Goal: Information Seeking & Learning: Learn about a topic

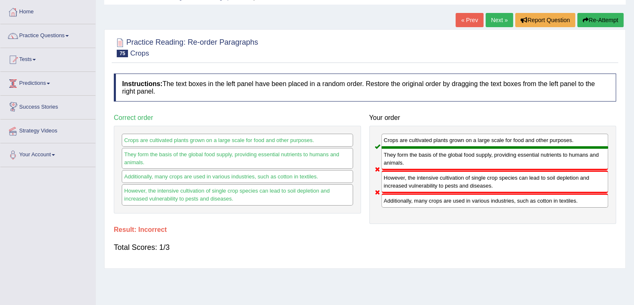
scroll to position [28, 0]
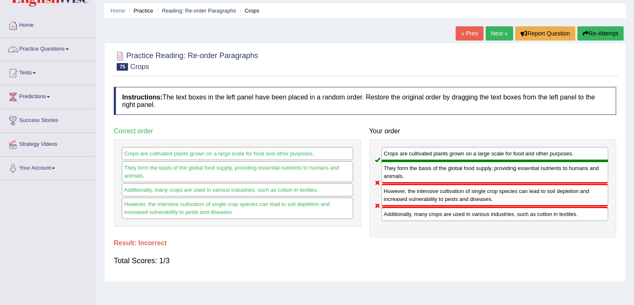
click at [46, 48] on link "Practice Questions" at bounding box center [47, 48] width 95 height 21
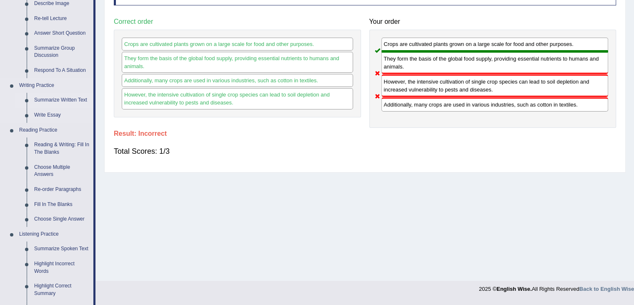
scroll to position [125, 0]
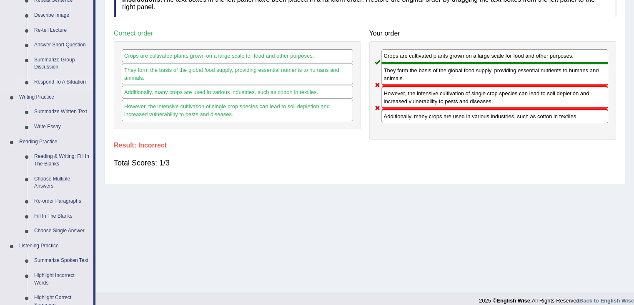
click at [59, 84] on link "Respond To A Situation" at bounding box center [61, 82] width 63 height 15
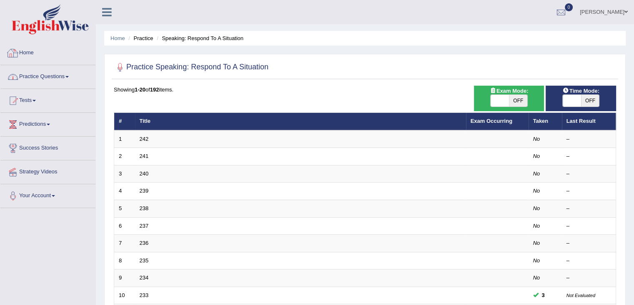
click at [55, 72] on link "Practice Questions" at bounding box center [47, 75] width 95 height 21
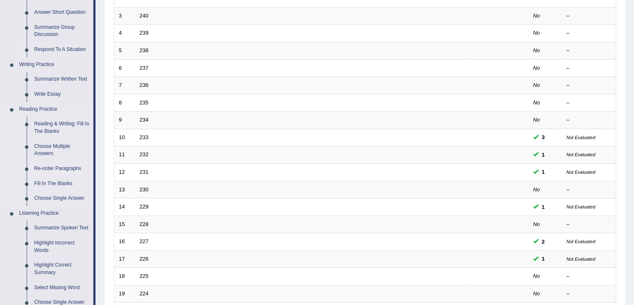
scroll to position [181, 0]
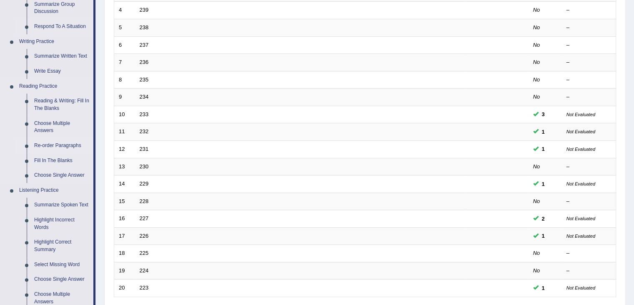
click at [53, 146] on link "Re-order Paragraphs" at bounding box center [61, 145] width 63 height 15
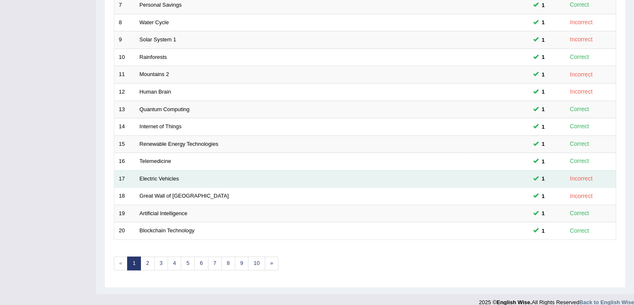
scroll to position [245, 0]
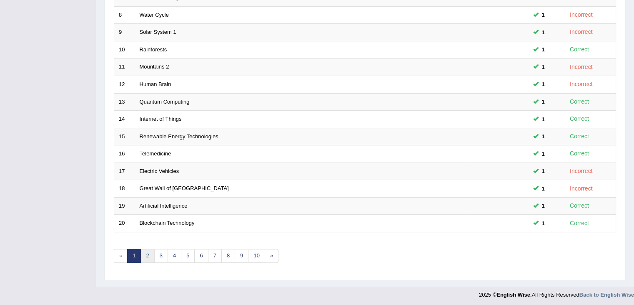
click at [142, 251] on link "2" at bounding box center [148, 256] width 14 height 14
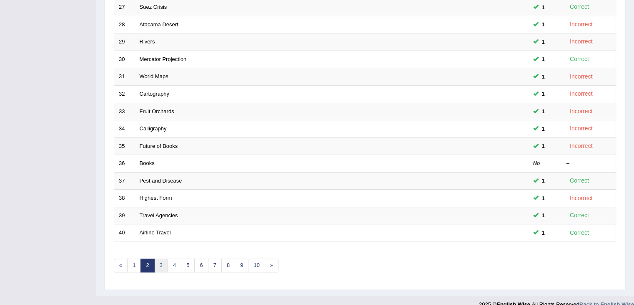
scroll to position [245, 0]
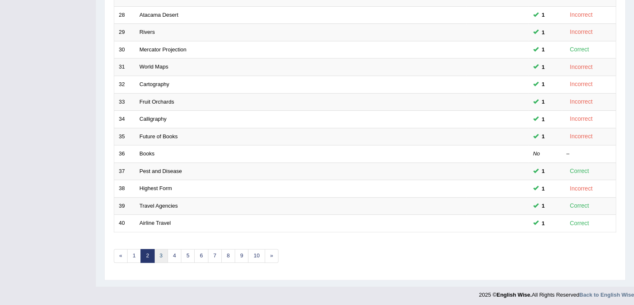
click at [156, 254] on link "3" at bounding box center [161, 256] width 14 height 14
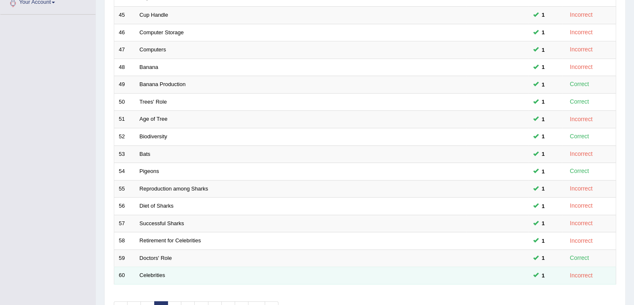
scroll to position [245, 0]
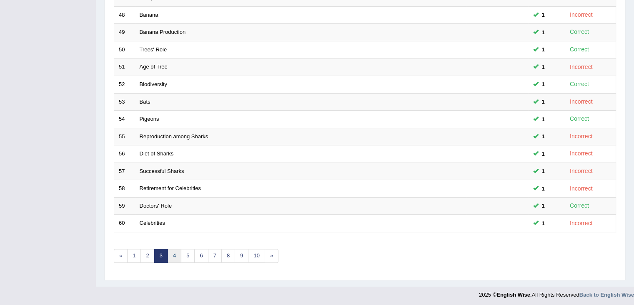
click at [170, 253] on link "4" at bounding box center [175, 256] width 14 height 14
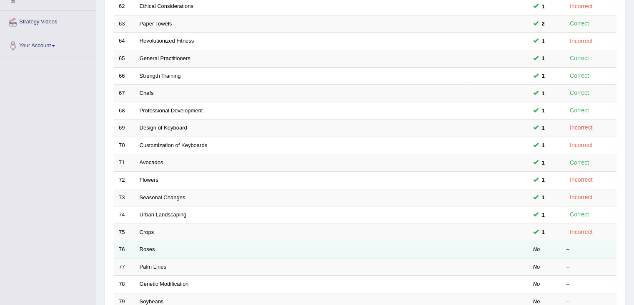
scroll to position [245, 0]
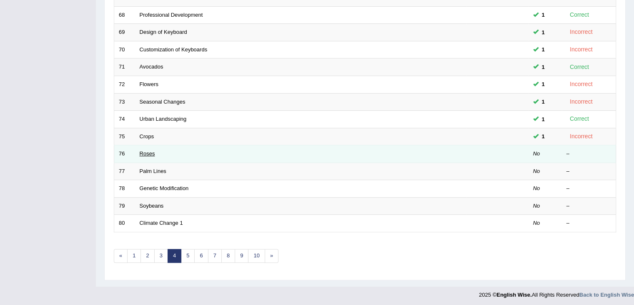
click at [149, 150] on link "Roses" at bounding box center [147, 153] width 15 height 6
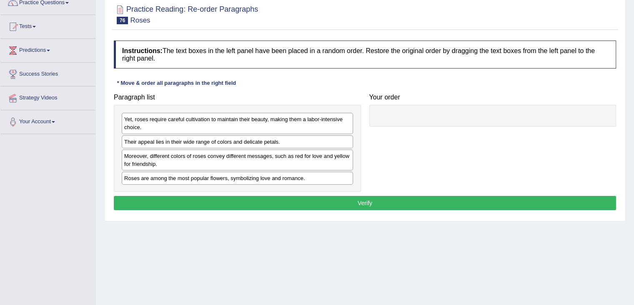
scroll to position [83, 0]
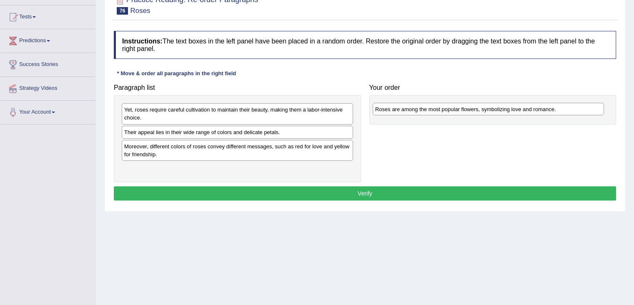
drag, startPoint x: 174, startPoint y: 171, endPoint x: 426, endPoint y: 112, distance: 257.9
click at [426, 112] on div "Roses are among the most popular flowers, symbolizing love and romance." at bounding box center [489, 109] width 232 height 13
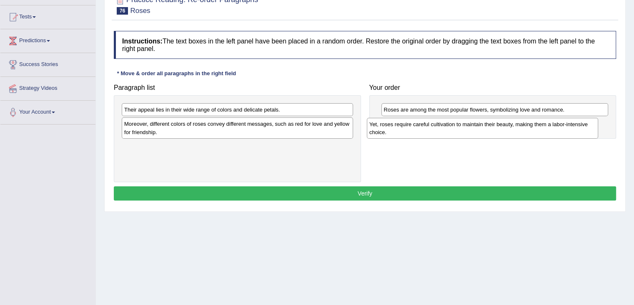
drag, startPoint x: 205, startPoint y: 116, endPoint x: 452, endPoint y: 128, distance: 246.9
click at [452, 129] on div "Yet, roses require careful cultivation to maintain their beauty, making them a …" at bounding box center [483, 128] width 232 height 21
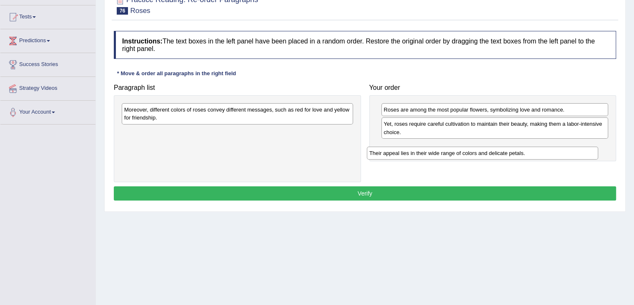
drag, startPoint x: 177, startPoint y: 109, endPoint x: 431, endPoint y: 151, distance: 257.9
click at [431, 151] on div "Their appeal lies in their wide range of colors and delicate petals." at bounding box center [483, 152] width 232 height 13
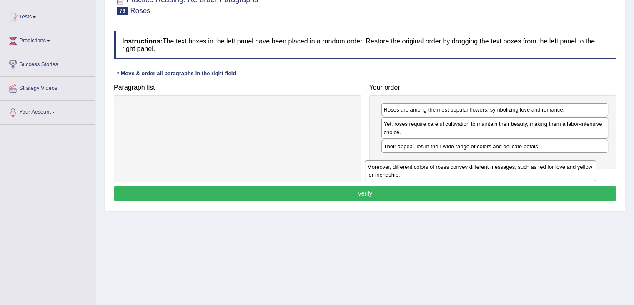
drag, startPoint x: 271, startPoint y: 113, endPoint x: 514, endPoint y: 171, distance: 249.8
click at [514, 171] on div "Moreover, different colors of roses convey different messages, such as red for …" at bounding box center [481, 170] width 232 height 21
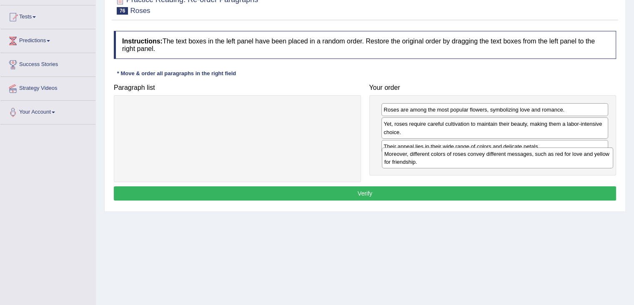
drag, startPoint x: 263, startPoint y: 112, endPoint x: 523, endPoint y: 156, distance: 264.0
click at [523, 156] on div "Moreover, different colors of roses convey different messages, such as red for …" at bounding box center [498, 157] width 232 height 21
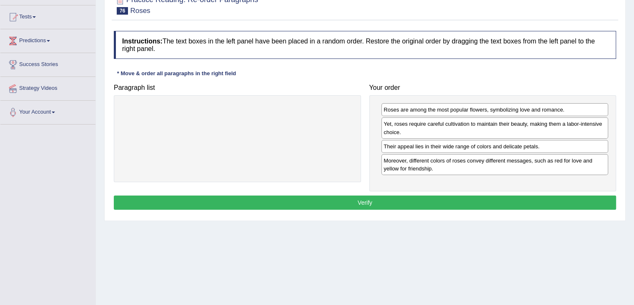
click at [460, 199] on button "Verify" at bounding box center [365, 202] width 503 height 14
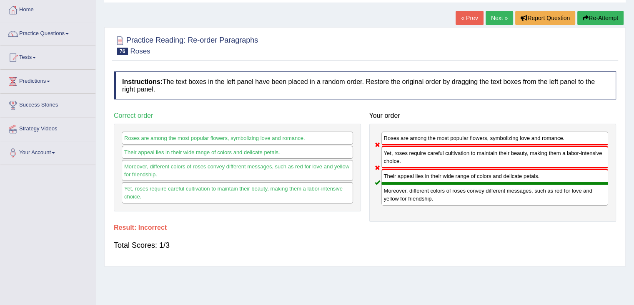
scroll to position [0, 0]
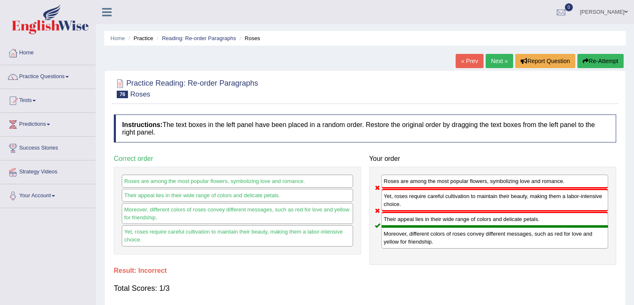
click at [500, 55] on link "Next »" at bounding box center [500, 61] width 28 height 14
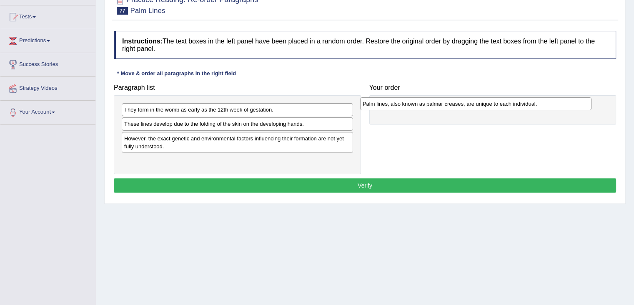
drag, startPoint x: 172, startPoint y: 163, endPoint x: 410, endPoint y: 107, distance: 245.1
click at [410, 107] on div "Palm lines, also known as palmar creases, are unique to each individual." at bounding box center [476, 103] width 232 height 13
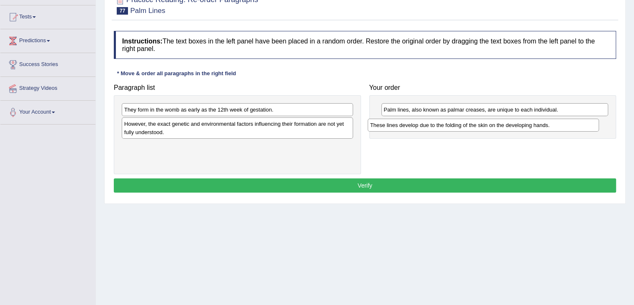
drag, startPoint x: 192, startPoint y: 126, endPoint x: 441, endPoint y: 125, distance: 248.6
click at [440, 126] on div "These lines develop due to the folding of the skin on the developing hands." at bounding box center [484, 124] width 232 height 13
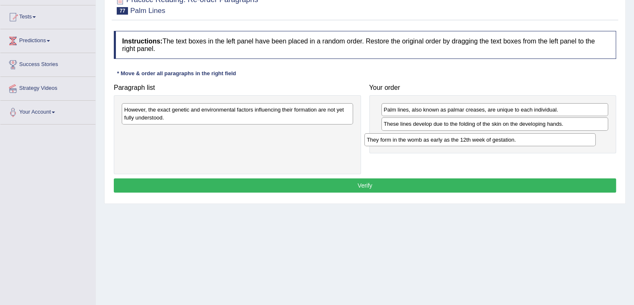
drag, startPoint x: 237, startPoint y: 107, endPoint x: 480, endPoint y: 137, distance: 244.6
click at [480, 137] on div "They form in the womb as early as the 12th week of gestation." at bounding box center [481, 139] width 232 height 13
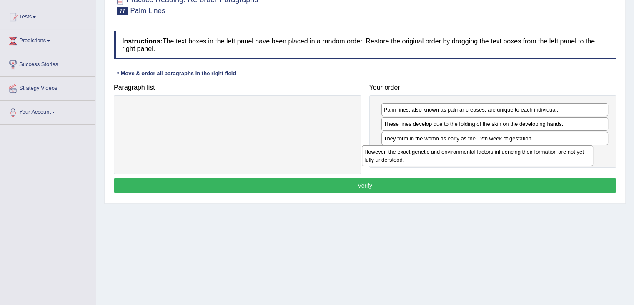
drag, startPoint x: 292, startPoint y: 116, endPoint x: 532, endPoint y: 159, distance: 243.9
click at [532, 158] on div "However, the exact genetic and environmental factors influencing their formatio…" at bounding box center [478, 155] width 232 height 21
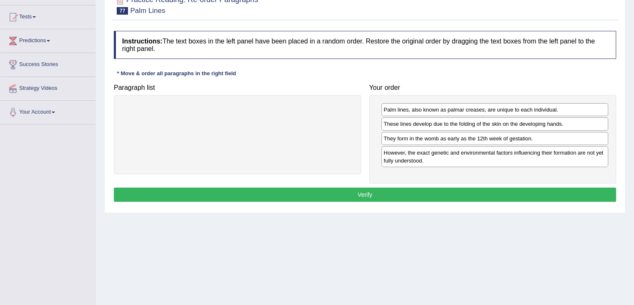
click at [494, 194] on button "Verify" at bounding box center [365, 194] width 503 height 14
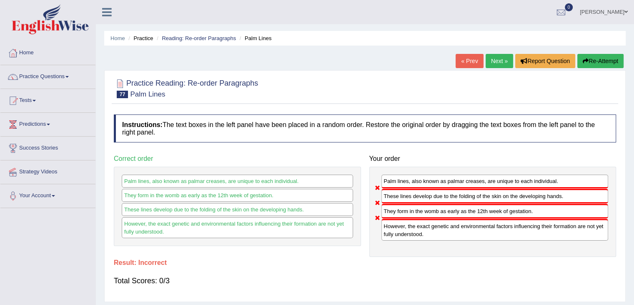
click at [499, 57] on link "Next »" at bounding box center [500, 61] width 28 height 14
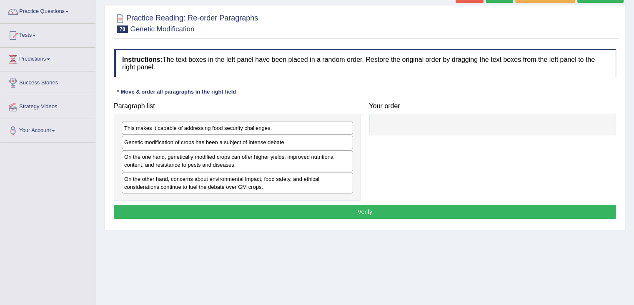
scroll to position [97, 0]
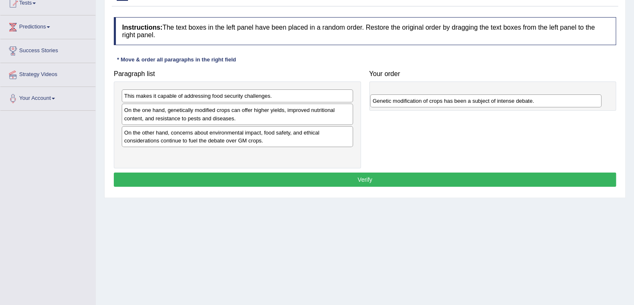
drag, startPoint x: 198, startPoint y: 111, endPoint x: 446, endPoint y: 98, distance: 249.0
click at [446, 98] on div "Genetic modification of crops has been a subject of intense debate." at bounding box center [486, 100] width 232 height 13
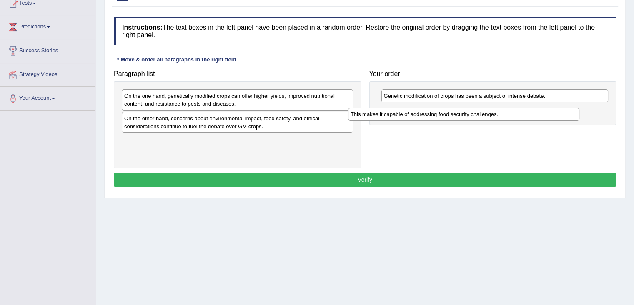
drag, startPoint x: 254, startPoint y: 96, endPoint x: 499, endPoint y: 114, distance: 245.1
click at [499, 114] on div "This makes it capable of addressing food security challenges." at bounding box center [464, 114] width 232 height 13
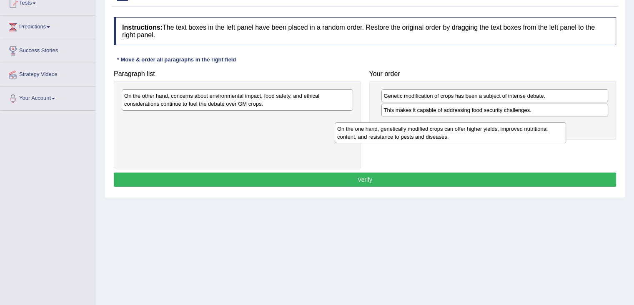
drag, startPoint x: 279, startPoint y: 97, endPoint x: 514, endPoint y: 124, distance: 236.4
click at [514, 125] on div "On the one hand, genetically modified crops can offer higher yields, improved n…" at bounding box center [451, 132] width 232 height 21
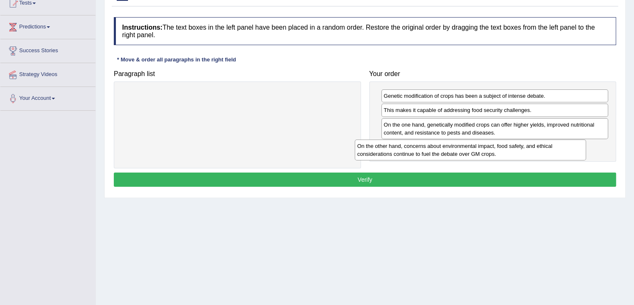
drag, startPoint x: 285, startPoint y: 97, endPoint x: 526, endPoint y: 144, distance: 244.9
click at [523, 145] on div "On the other hand, concerns about environmental impact, food safety, and ethica…" at bounding box center [471, 149] width 232 height 21
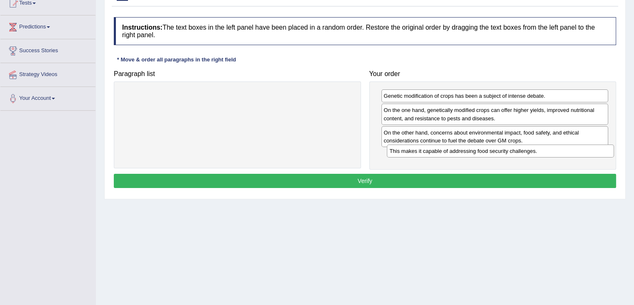
drag, startPoint x: 468, startPoint y: 112, endPoint x: 474, endPoint y: 152, distance: 40.9
click at [474, 152] on div "This makes it capable of addressing food security challenges." at bounding box center [500, 150] width 227 height 13
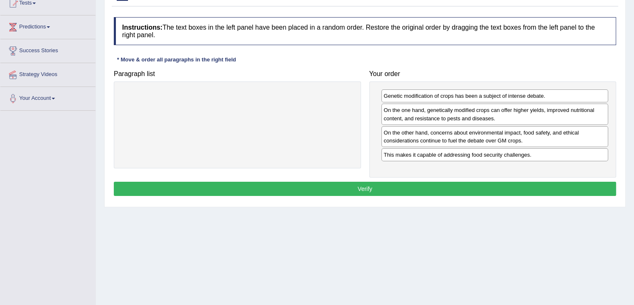
click at [439, 182] on button "Verify" at bounding box center [365, 188] width 503 height 14
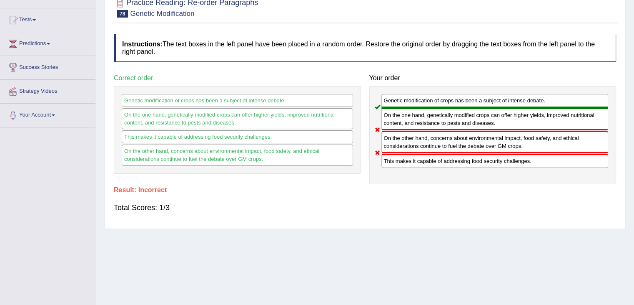
scroll to position [0, 0]
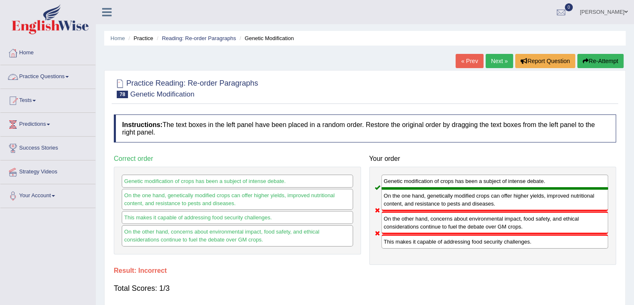
click at [65, 77] on link "Practice Questions" at bounding box center [47, 75] width 95 height 21
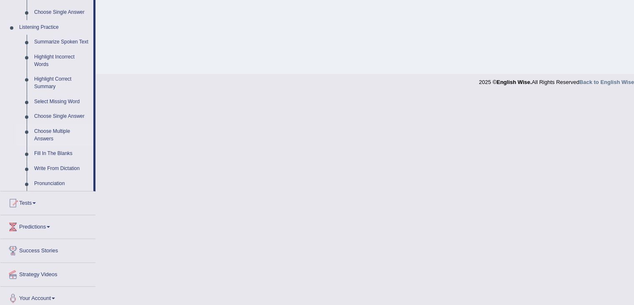
scroll to position [349, 0]
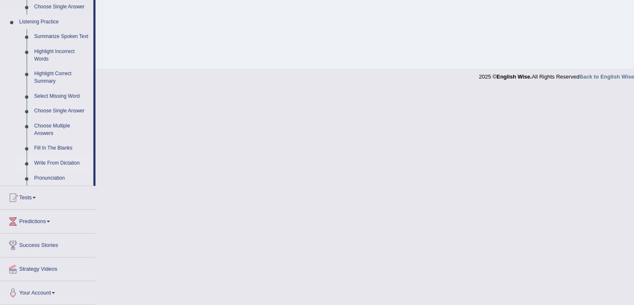
click at [61, 166] on link "Write From Dictation" at bounding box center [61, 163] width 63 height 15
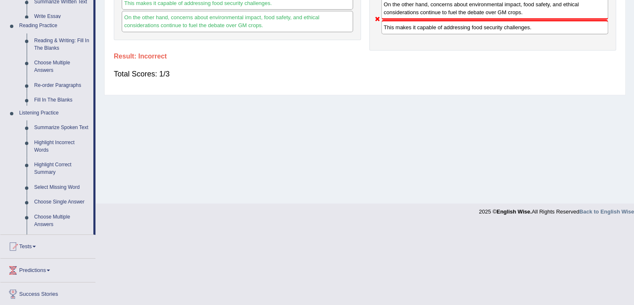
scroll to position [133, 0]
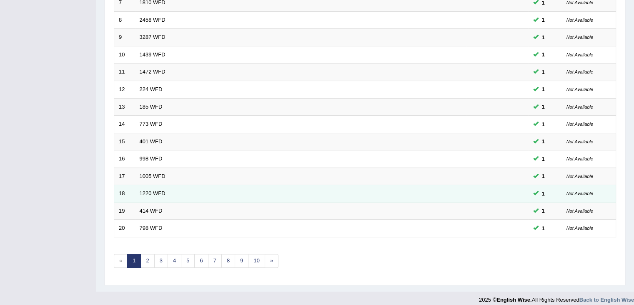
scroll to position [245, 0]
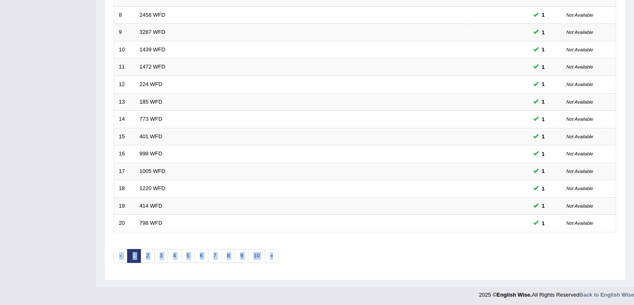
drag, startPoint x: 233, startPoint y: 254, endPoint x: 211, endPoint y: 267, distance: 25.5
click at [212, 267] on div "Showing 1-20 of 2,589 items. # Title Exam Occurring Taken Last Result 1 562 WFD…" at bounding box center [365, 56] width 503 height 433
click at [204, 253] on link "6" at bounding box center [201, 256] width 14 height 14
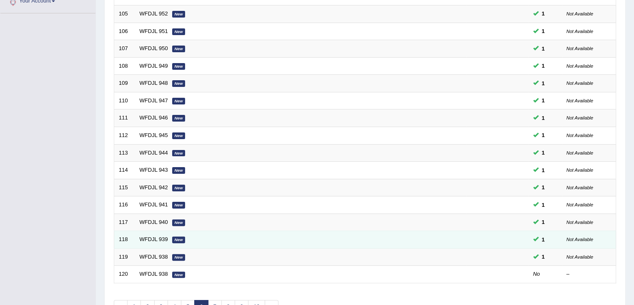
scroll to position [245, 0]
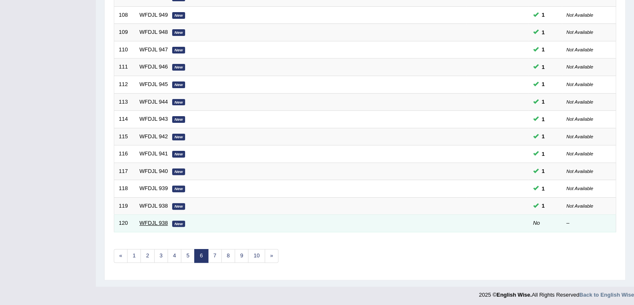
click at [153, 221] on link "WFDJL 938" at bounding box center [154, 222] width 28 height 6
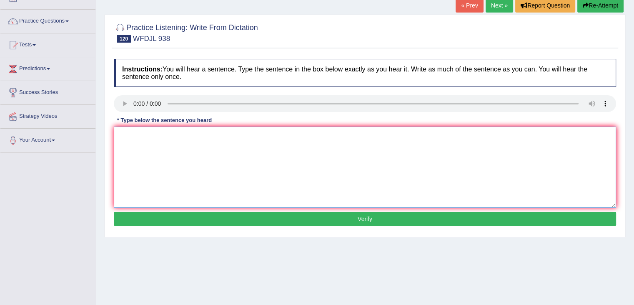
click at [148, 133] on textarea at bounding box center [365, 166] width 503 height 81
click at [168, 133] on textarea "You can now watch many school classes in your home." at bounding box center [365, 166] width 503 height 81
type textarea "You can now watch watched many school classes in your home."
click at [279, 216] on button "Verify" at bounding box center [365, 218] width 503 height 14
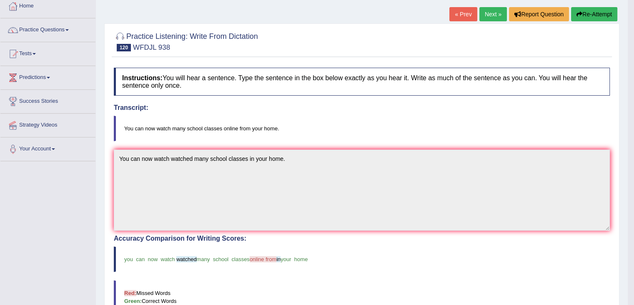
scroll to position [42, 0]
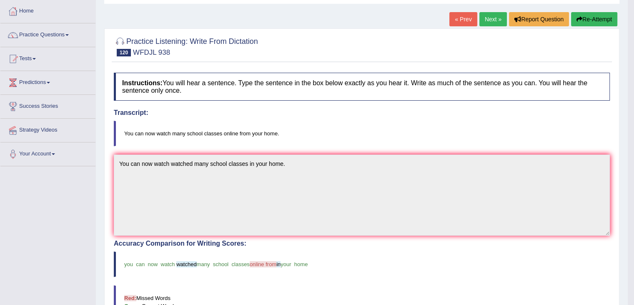
click at [490, 21] on link "Next »" at bounding box center [494, 19] width 28 height 14
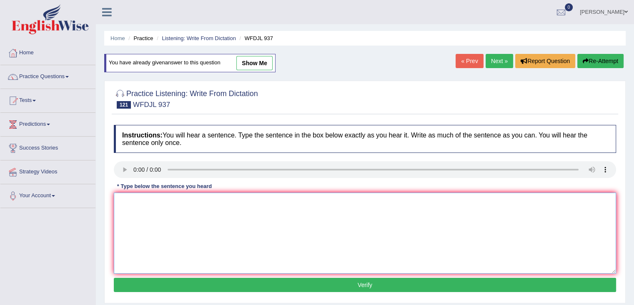
click at [126, 192] on textarea at bounding box center [365, 232] width 503 height 81
click at [155, 200] on textarea "This shows as that there are two different problems." at bounding box center [365, 232] width 503 height 81
type textarea "This shows as us that there are two different problems."
click at [218, 288] on button "Verify" at bounding box center [365, 284] width 503 height 14
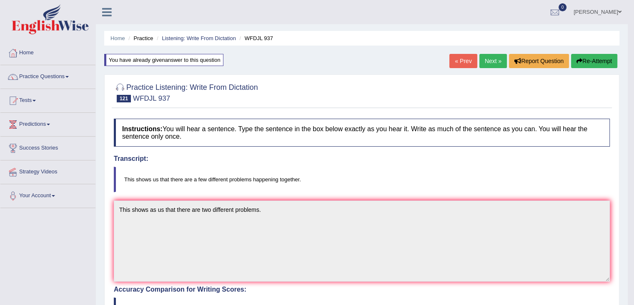
drag, startPoint x: 475, startPoint y: 55, endPoint x: 486, endPoint y: 58, distance: 10.6
click at [487, 58] on link "Next »" at bounding box center [494, 61] width 28 height 14
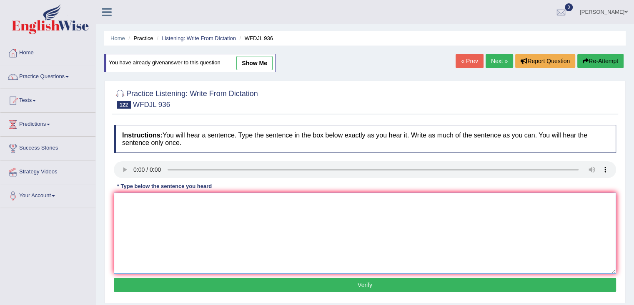
click at [152, 211] on textarea at bounding box center [365, 232] width 503 height 81
click at [155, 201] on textarea "Many schools offer programs to study abroad one or two term terms." at bounding box center [365, 232] width 503 height 81
click at [228, 199] on textarea "Many schools school offers offer programs to study abroad one or two term terms." at bounding box center [365, 232] width 503 height 81
type textarea "Many schools school offers offer programs program to study abroad one or two te…"
click at [232, 284] on button "Verify" at bounding box center [365, 284] width 503 height 14
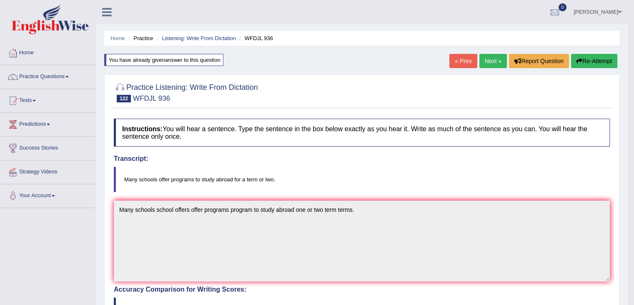
click at [492, 60] on link "Next »" at bounding box center [494, 61] width 28 height 14
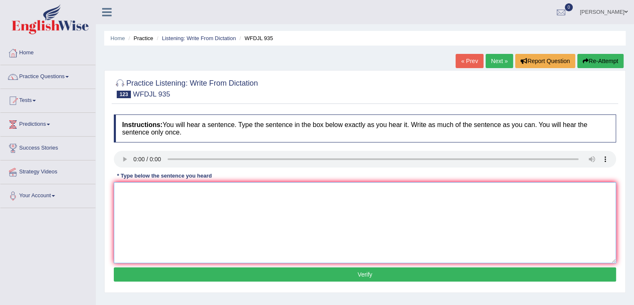
click at [133, 192] on textarea at bounding box center [365, 222] width 503 height 81
click at [166, 191] on textarea "Being" at bounding box center [365, 222] width 503 height 81
click at [137, 190] on textarea "Being pfexible in you carreer choices." at bounding box center [365, 222] width 503 height 81
type textarea "Being flexible in you carreer choices."
click at [274, 274] on button "Verify" at bounding box center [365, 274] width 503 height 14
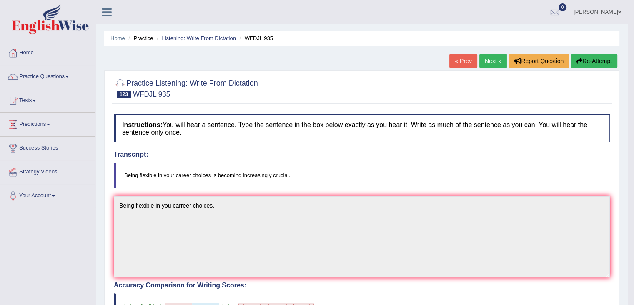
click at [487, 57] on link "Next »" at bounding box center [494, 61] width 28 height 14
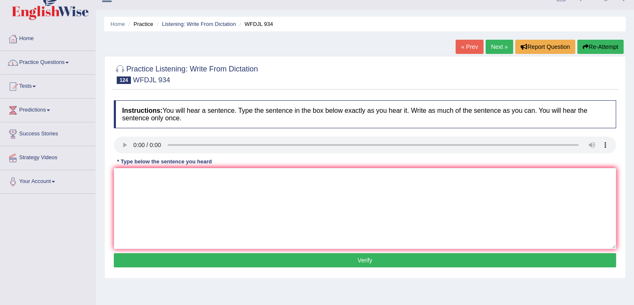
scroll to position [14, 0]
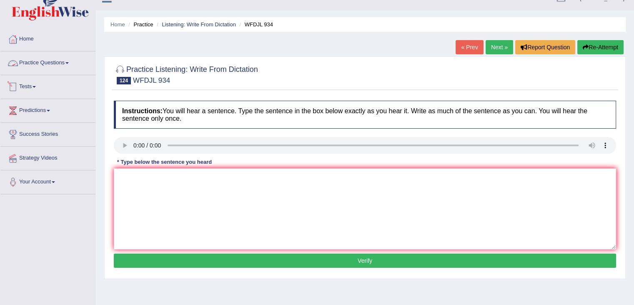
click at [60, 65] on link "Practice Questions" at bounding box center [47, 61] width 95 height 21
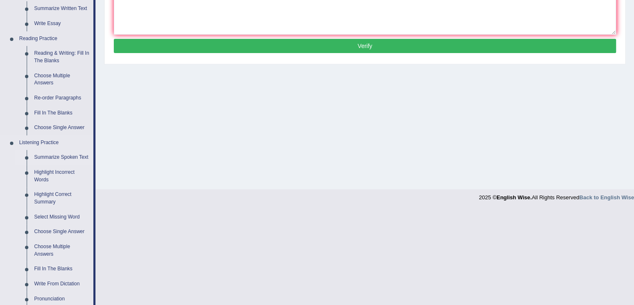
scroll to position [250, 0]
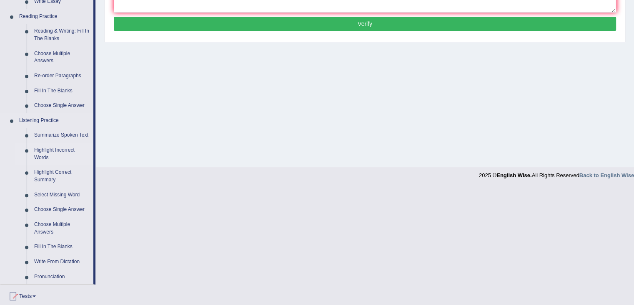
click at [44, 156] on link "Highlight Incorrect Words" at bounding box center [61, 154] width 63 height 22
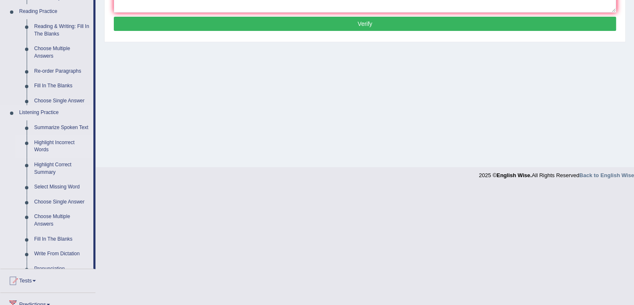
scroll to position [133, 0]
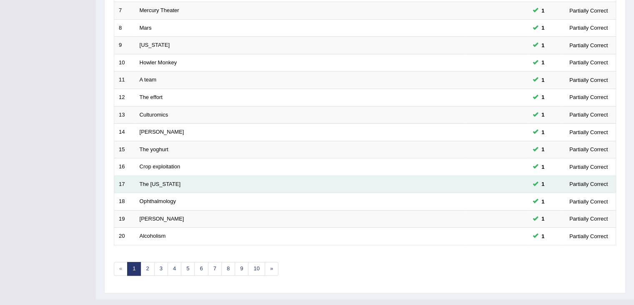
scroll to position [245, 0]
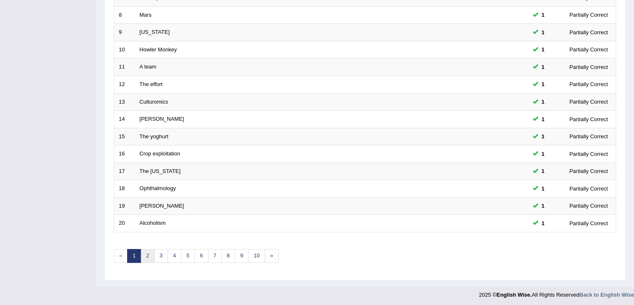
click at [145, 249] on link "2" at bounding box center [148, 256] width 14 height 14
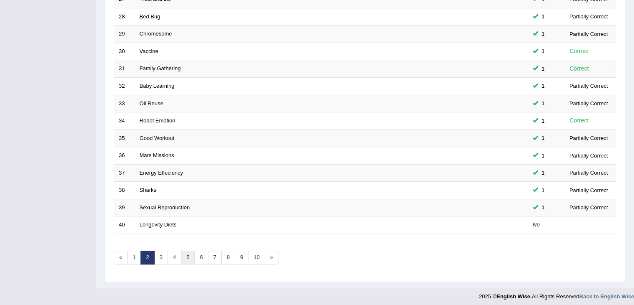
scroll to position [245, 0]
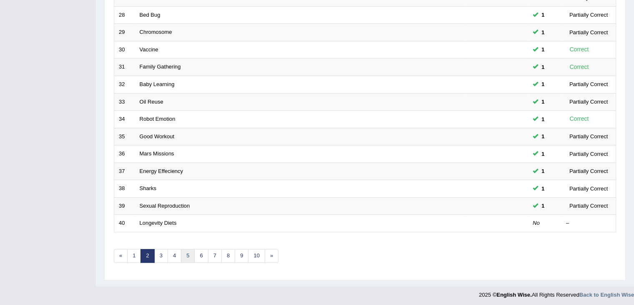
click at [184, 254] on link "5" at bounding box center [188, 256] width 14 height 14
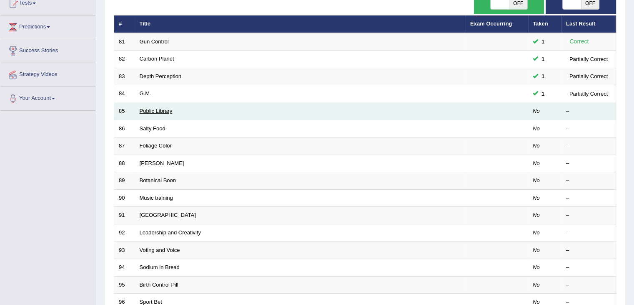
click at [164, 112] on link "Public Library" at bounding box center [156, 111] width 33 height 6
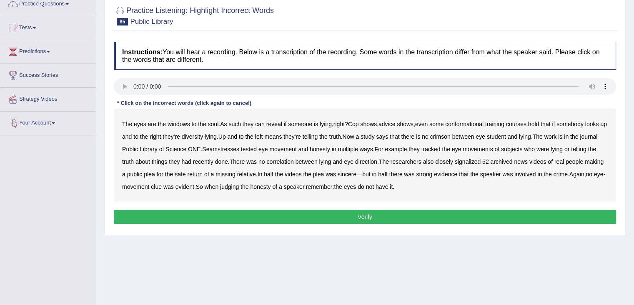
scroll to position [83, 0]
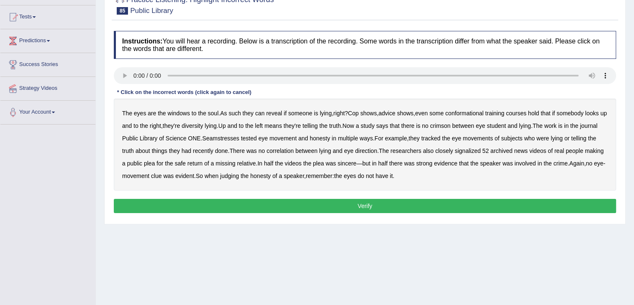
click at [471, 112] on b "conformational" at bounding box center [465, 113] width 38 height 7
click at [199, 126] on b "diversity" at bounding box center [192, 125] width 21 height 7
click at [451, 124] on b "crimson" at bounding box center [441, 125] width 20 height 7
click at [239, 138] on b "Seamstresses" at bounding box center [220, 138] width 37 height 7
click at [429, 202] on button "Verify" at bounding box center [365, 206] width 503 height 14
